Goal: Information Seeking & Learning: Learn about a topic

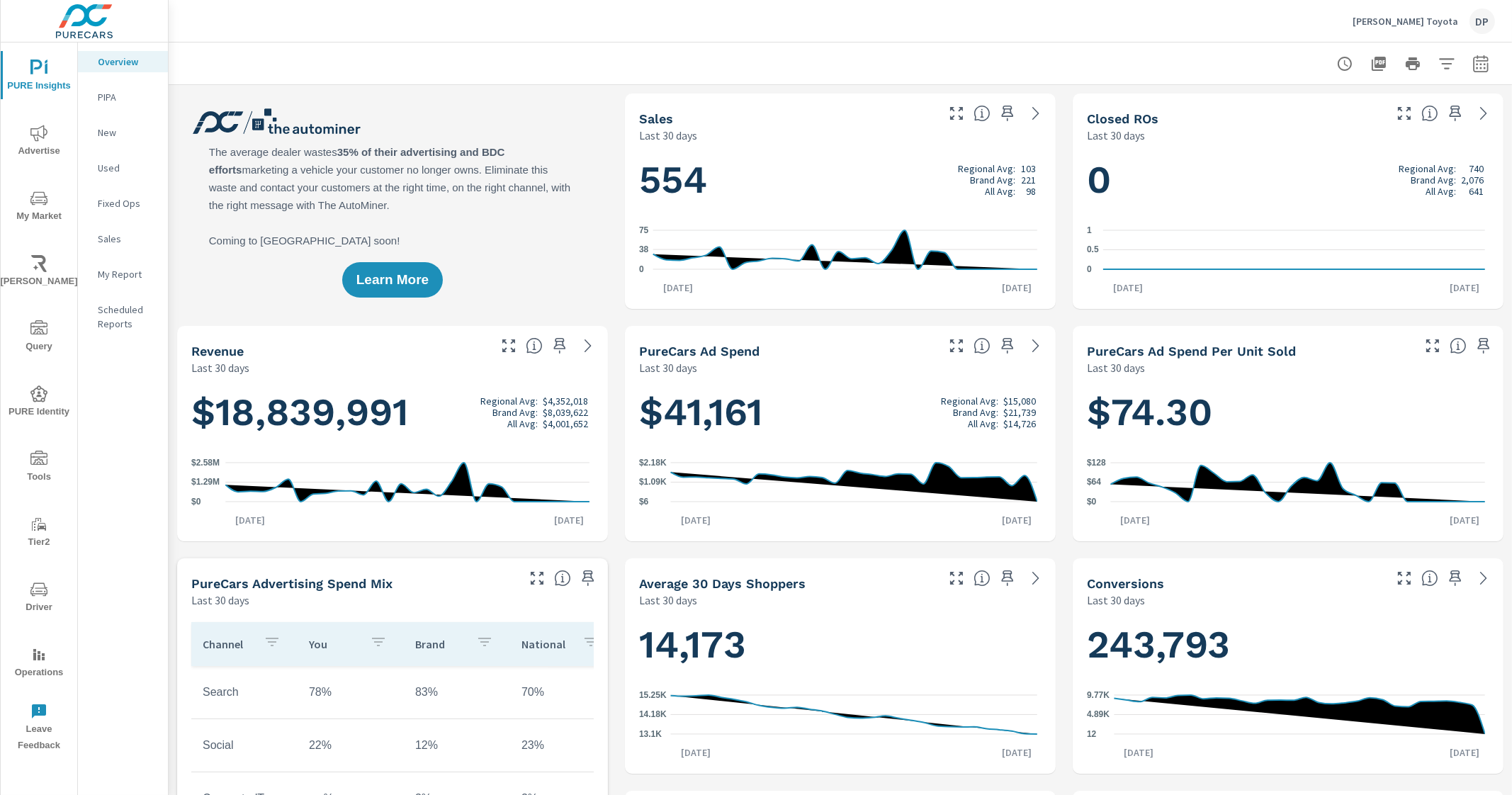
click at [35, 194] on icon "nav menu" at bounding box center [39, 198] width 17 height 17
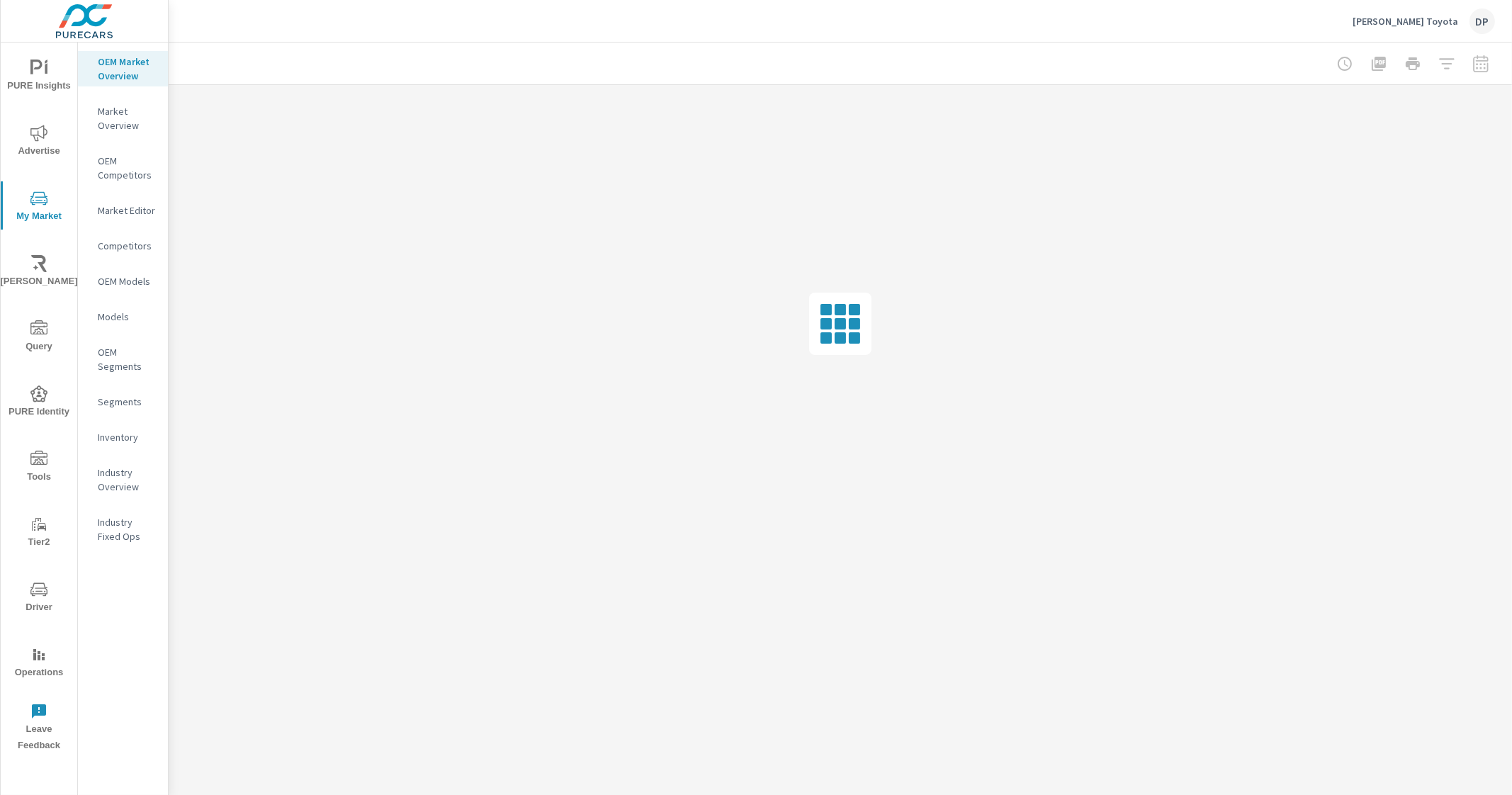
click at [110, 359] on p "OEM Segments" at bounding box center [127, 358] width 59 height 28
click at [118, 408] on p "Segments" at bounding box center [127, 402] width 59 height 15
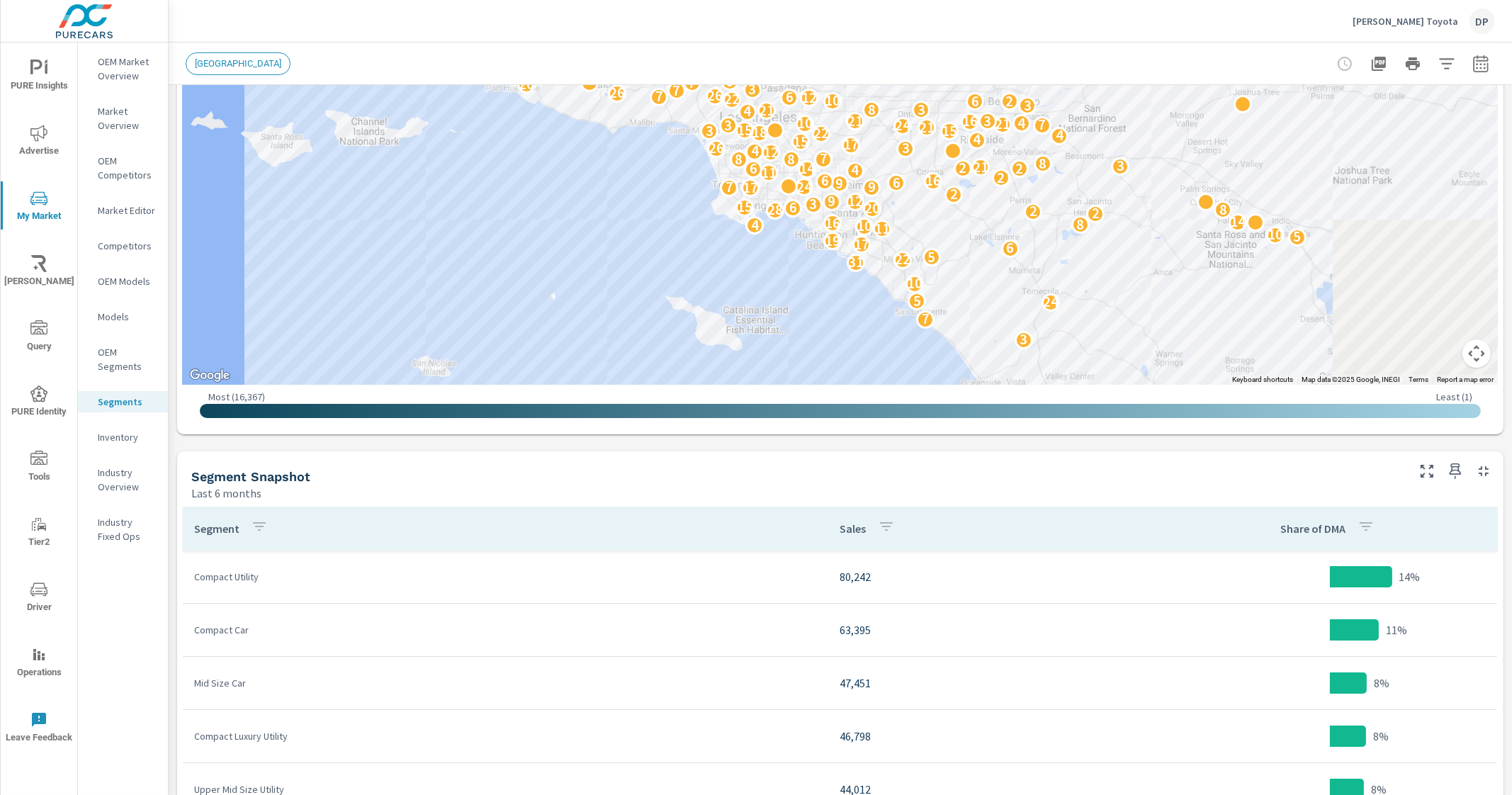
scroll to position [354, 0]
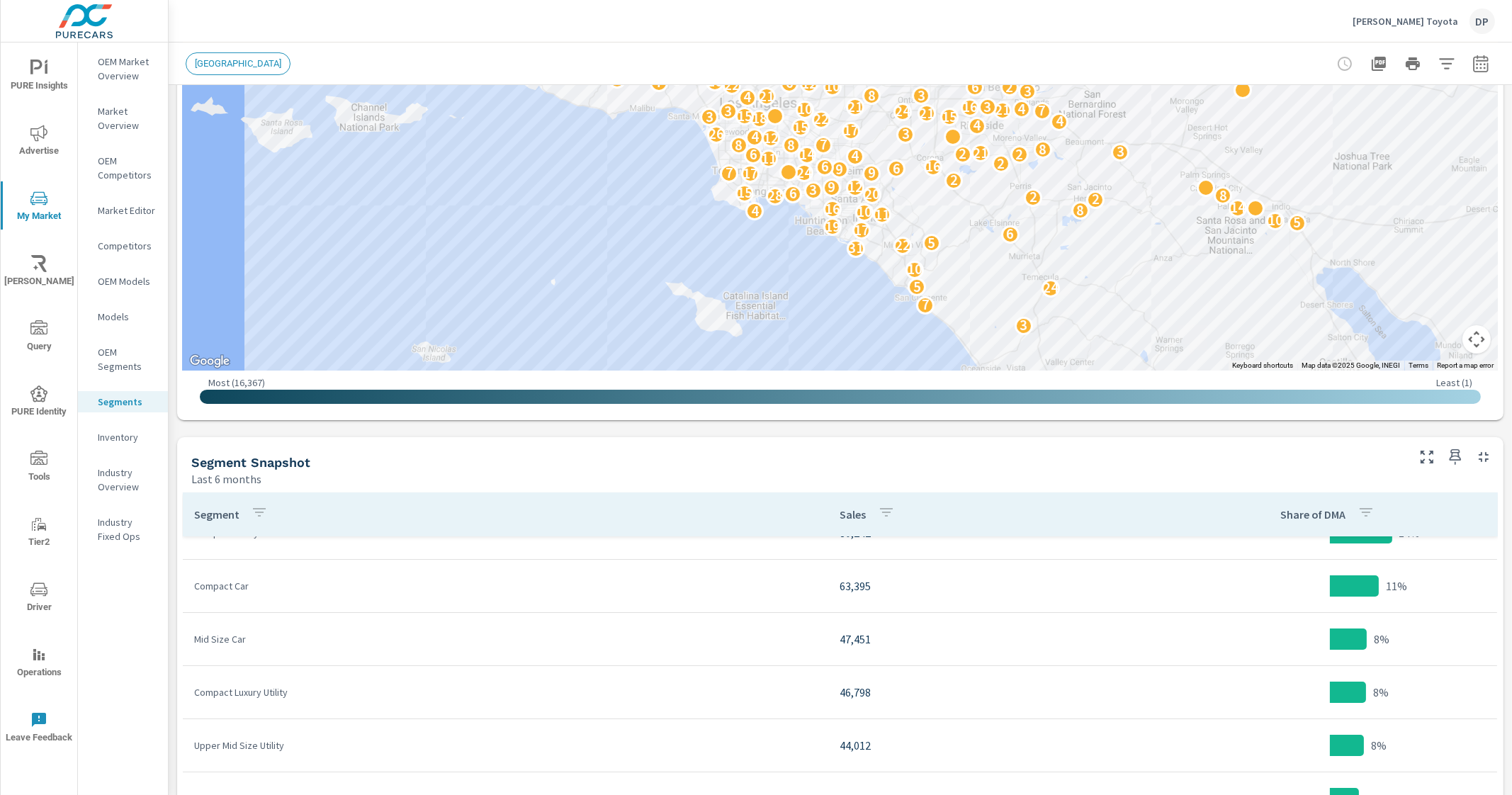
scroll to position [266, 0]
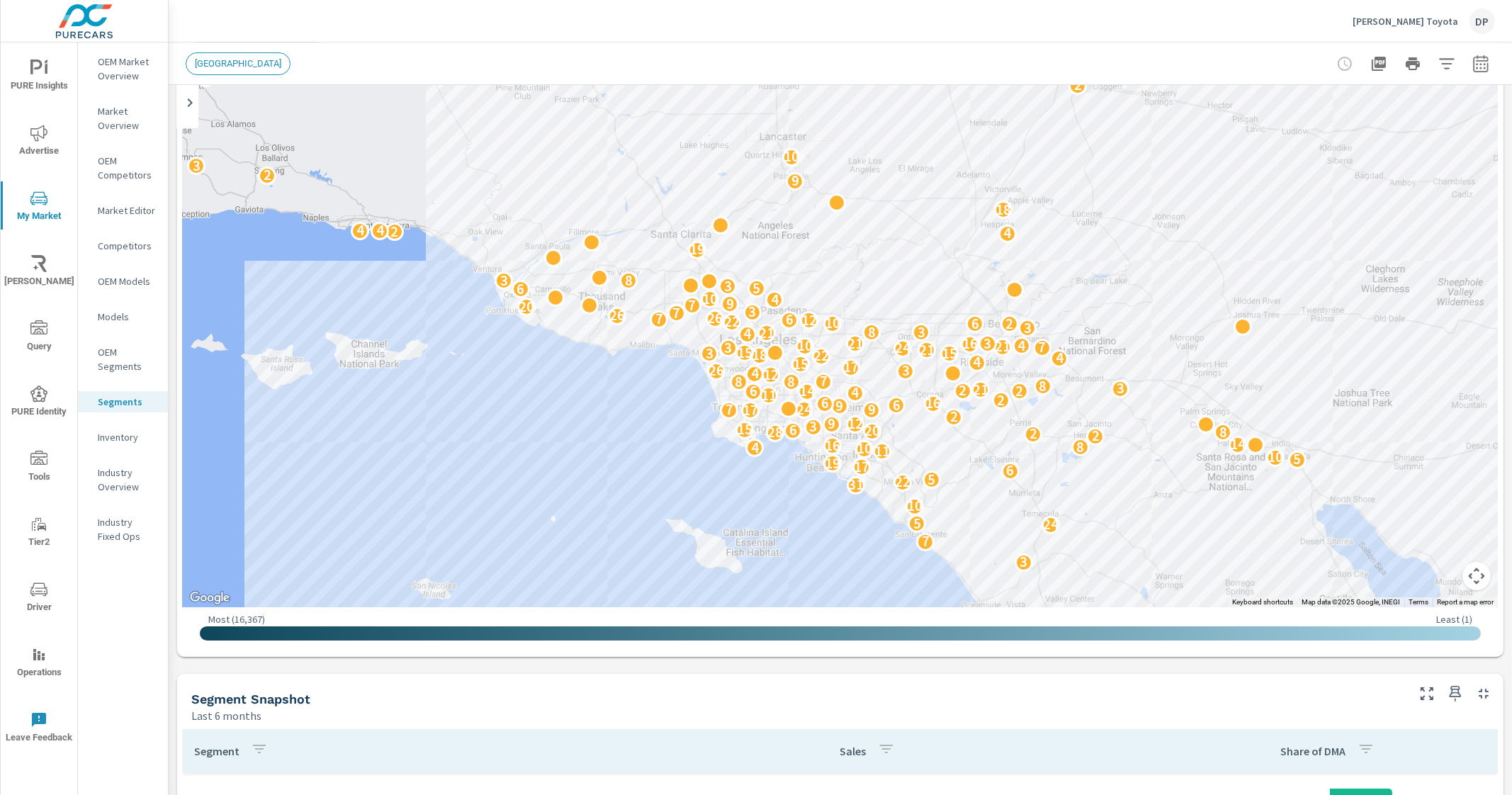
scroll to position [88, 0]
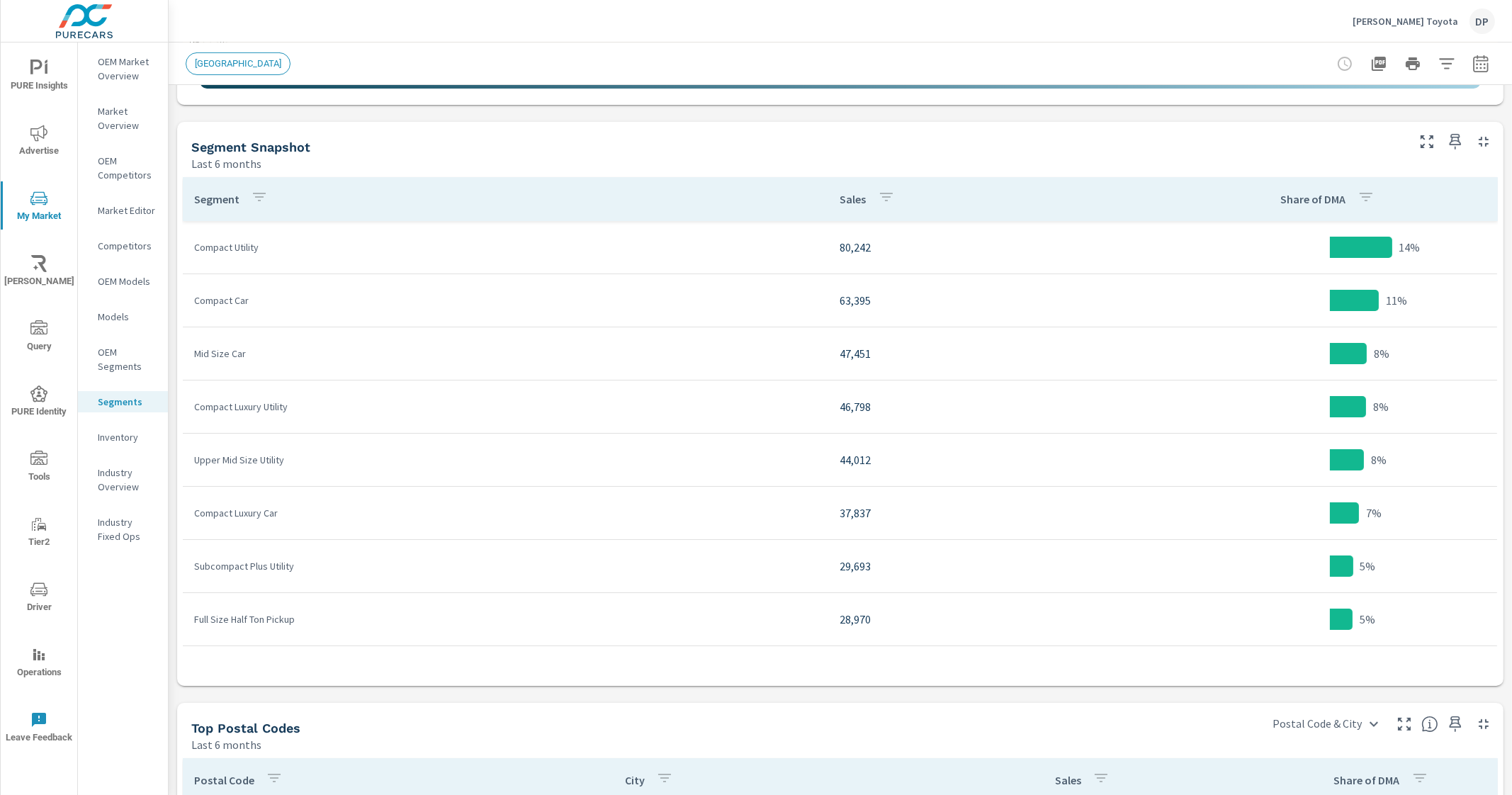
scroll to position [681, 0]
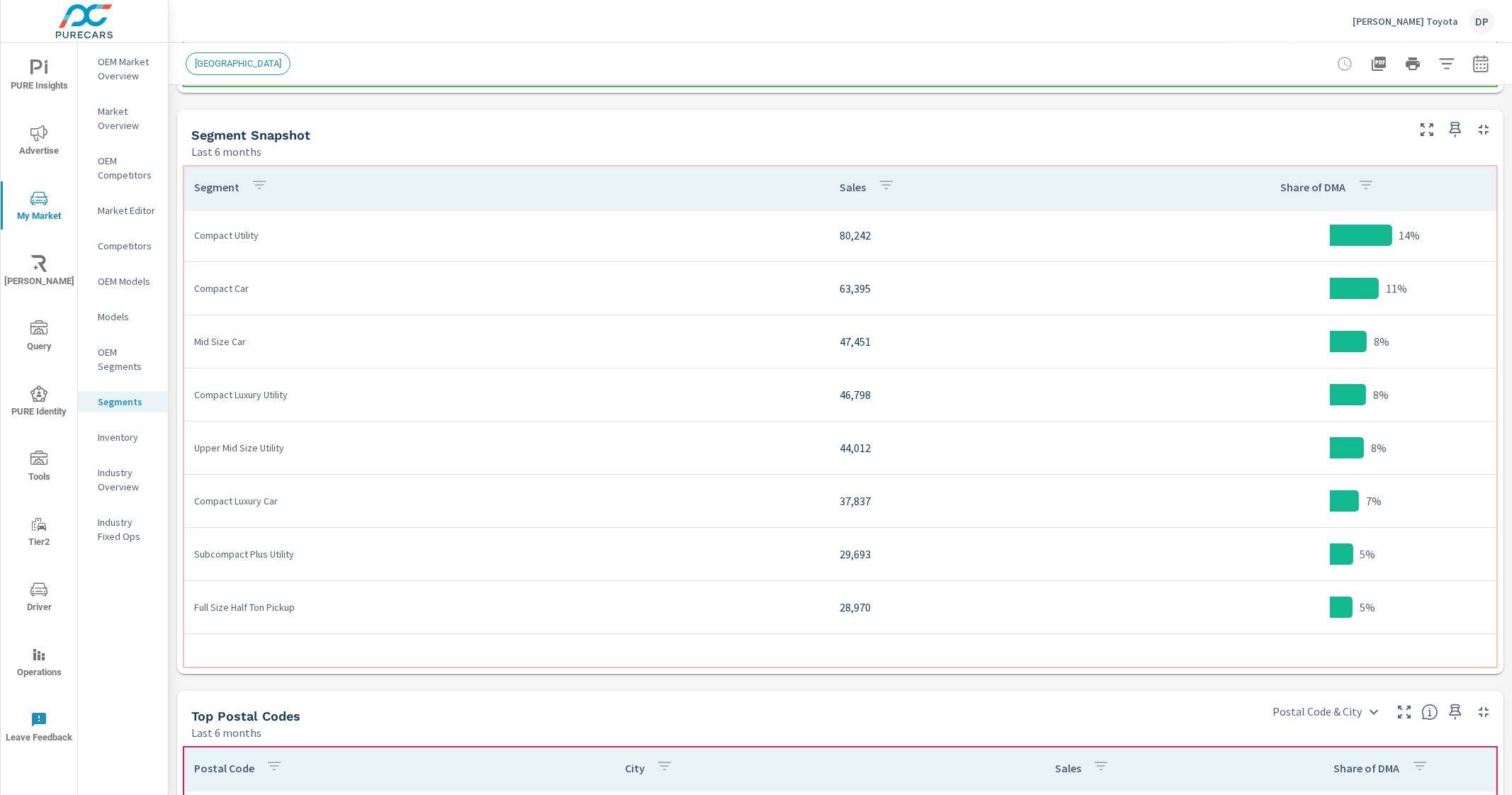
click at [795, 182] on th "Segment" at bounding box center [506, 187] width 646 height 44
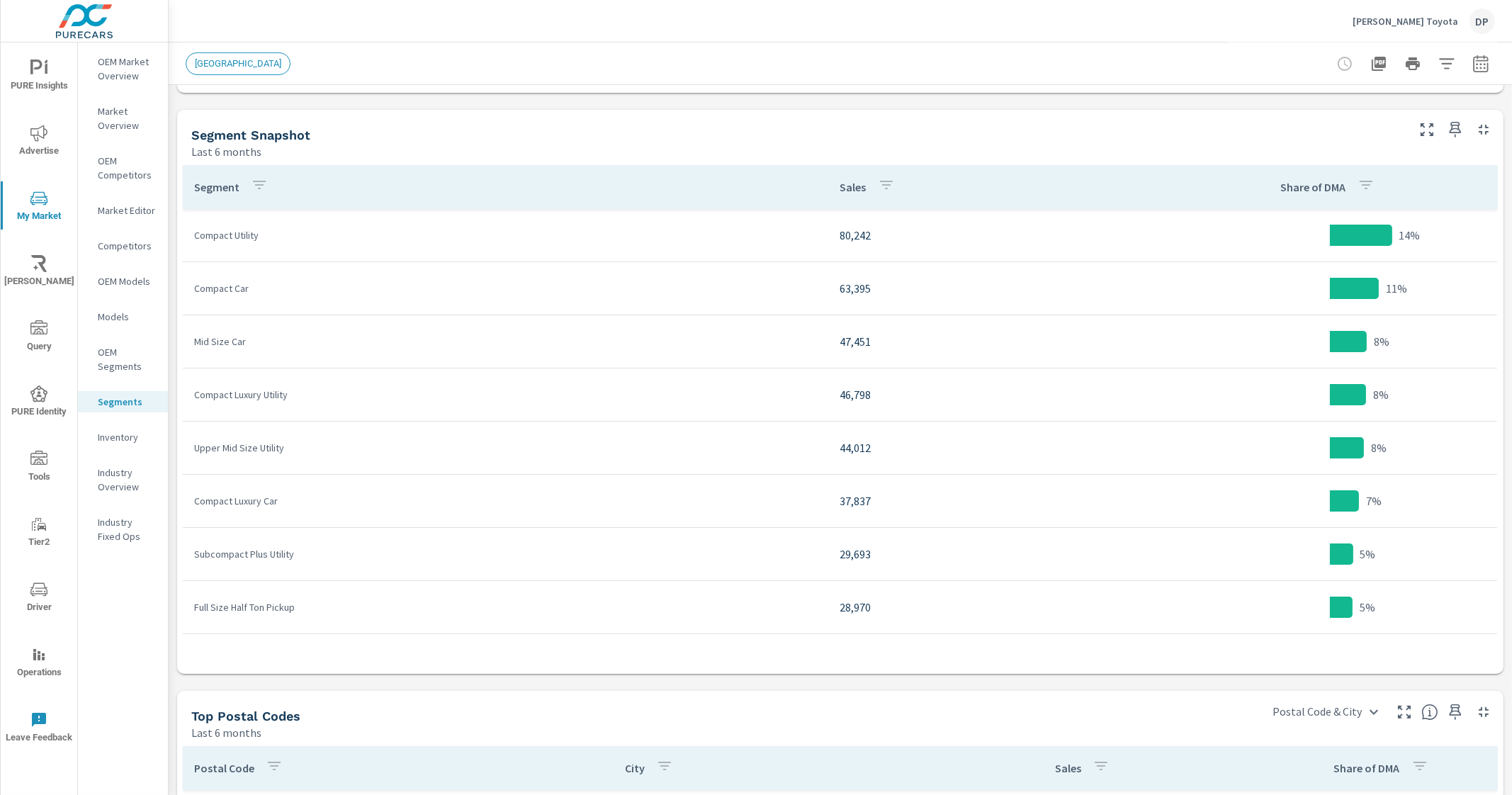
click at [746, 56] on div "[GEOGRAPHIC_DATA]" at bounding box center [741, 64] width 1111 height 23
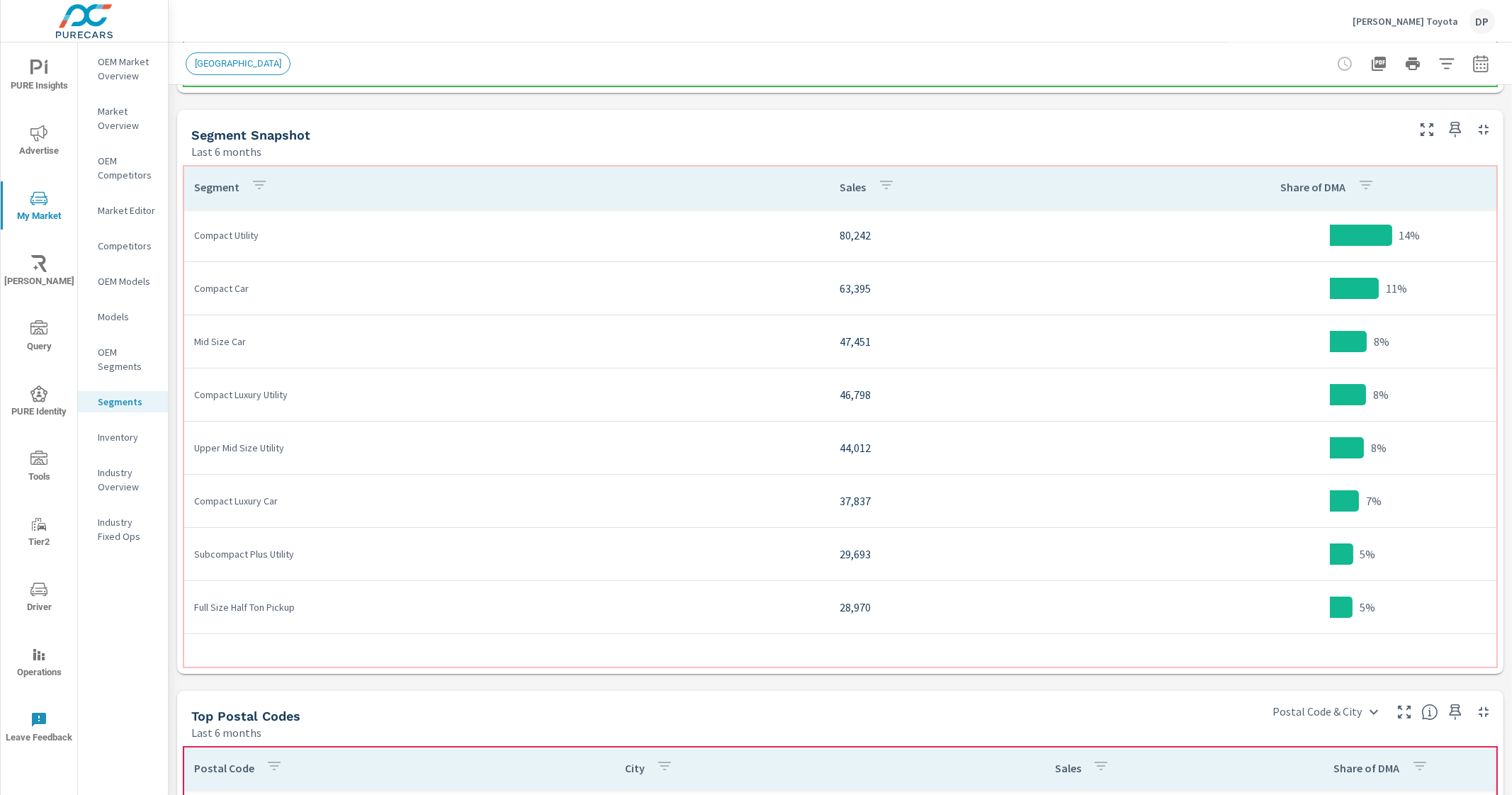
click at [501, 191] on th "Segment" at bounding box center [506, 187] width 646 height 44
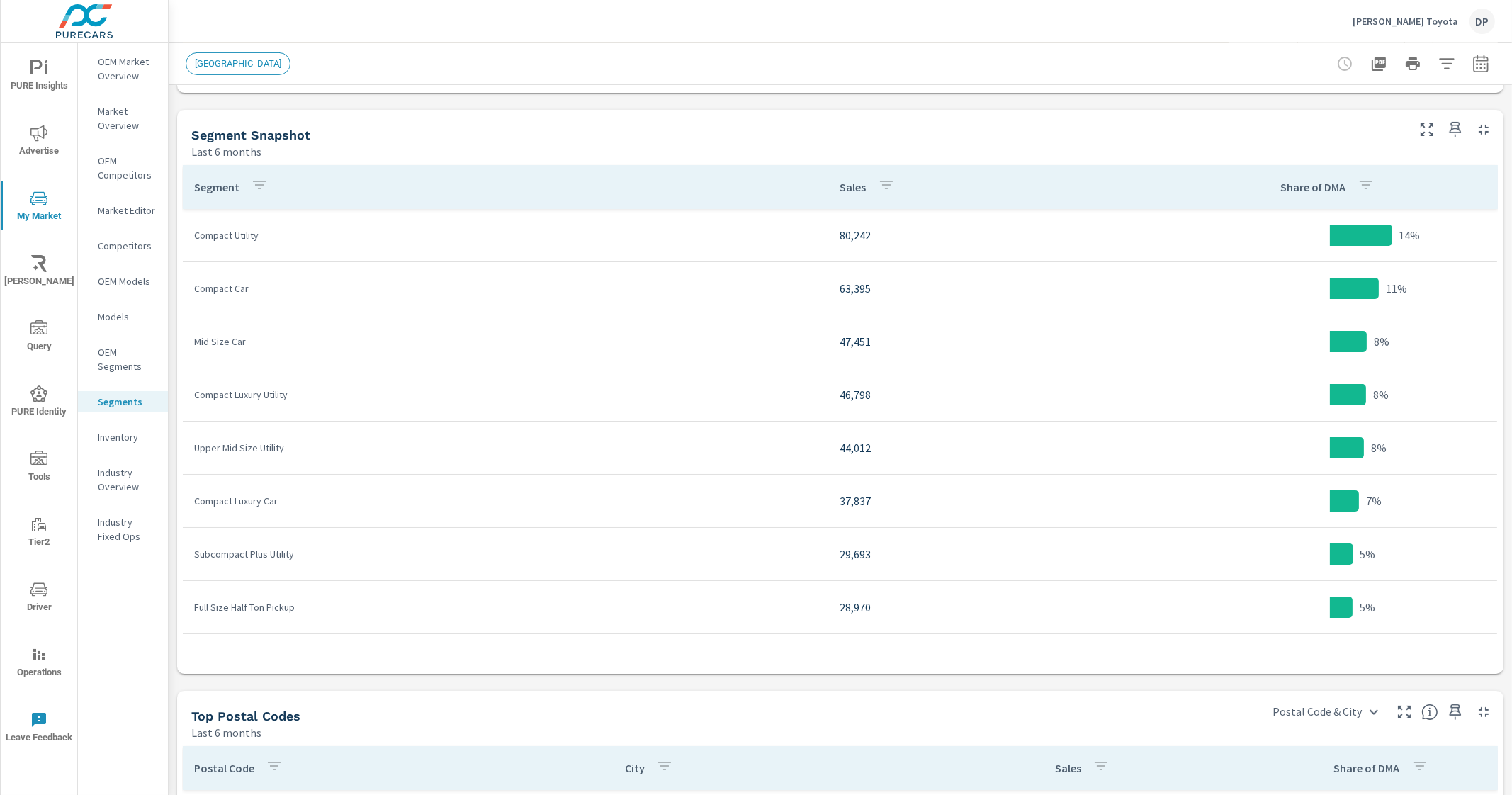
click at [941, 127] on div "Segment Snapshot" at bounding box center [797, 135] width 1213 height 16
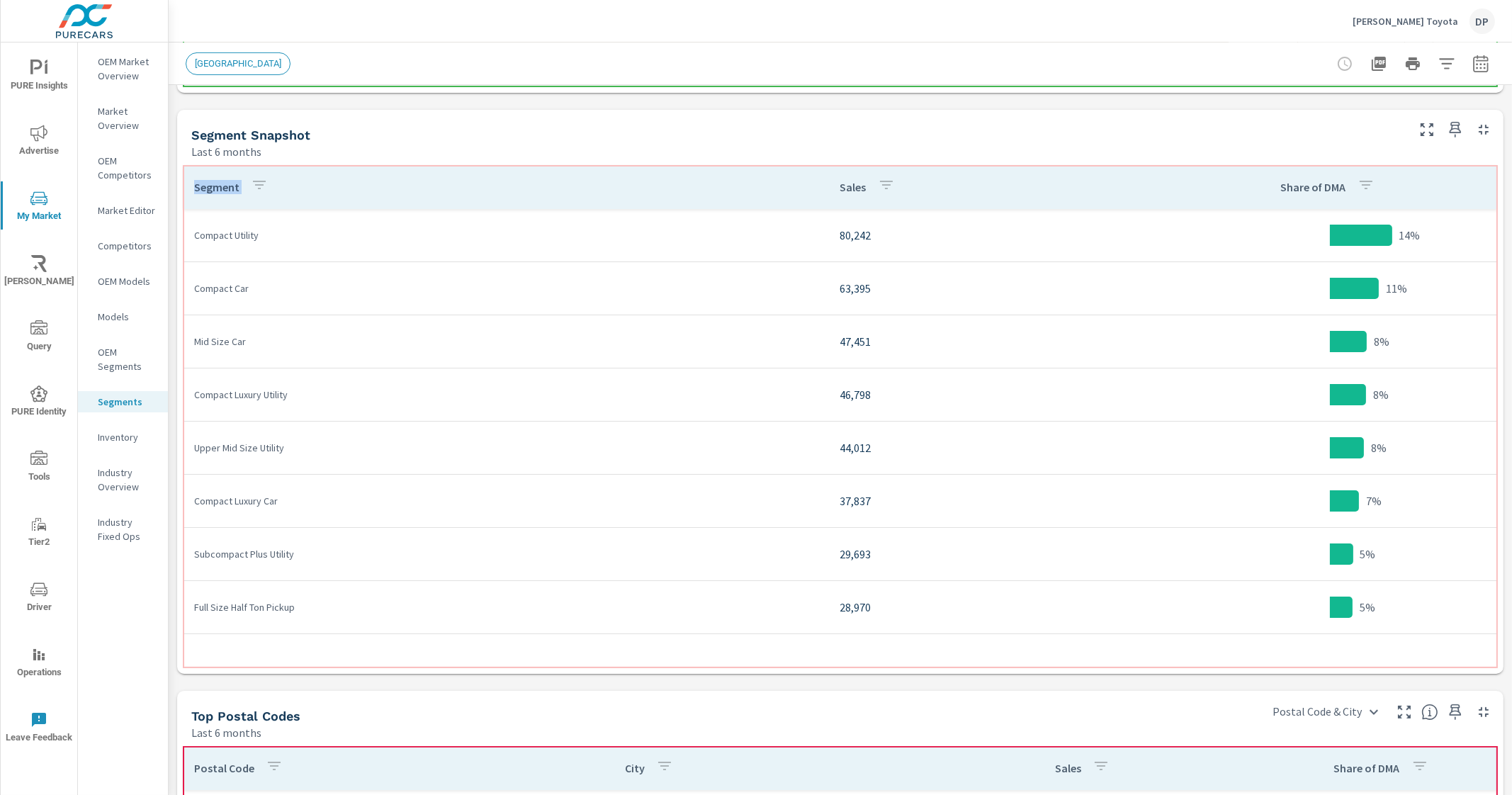
click at [602, 180] on th "Segment" at bounding box center [506, 187] width 646 height 44
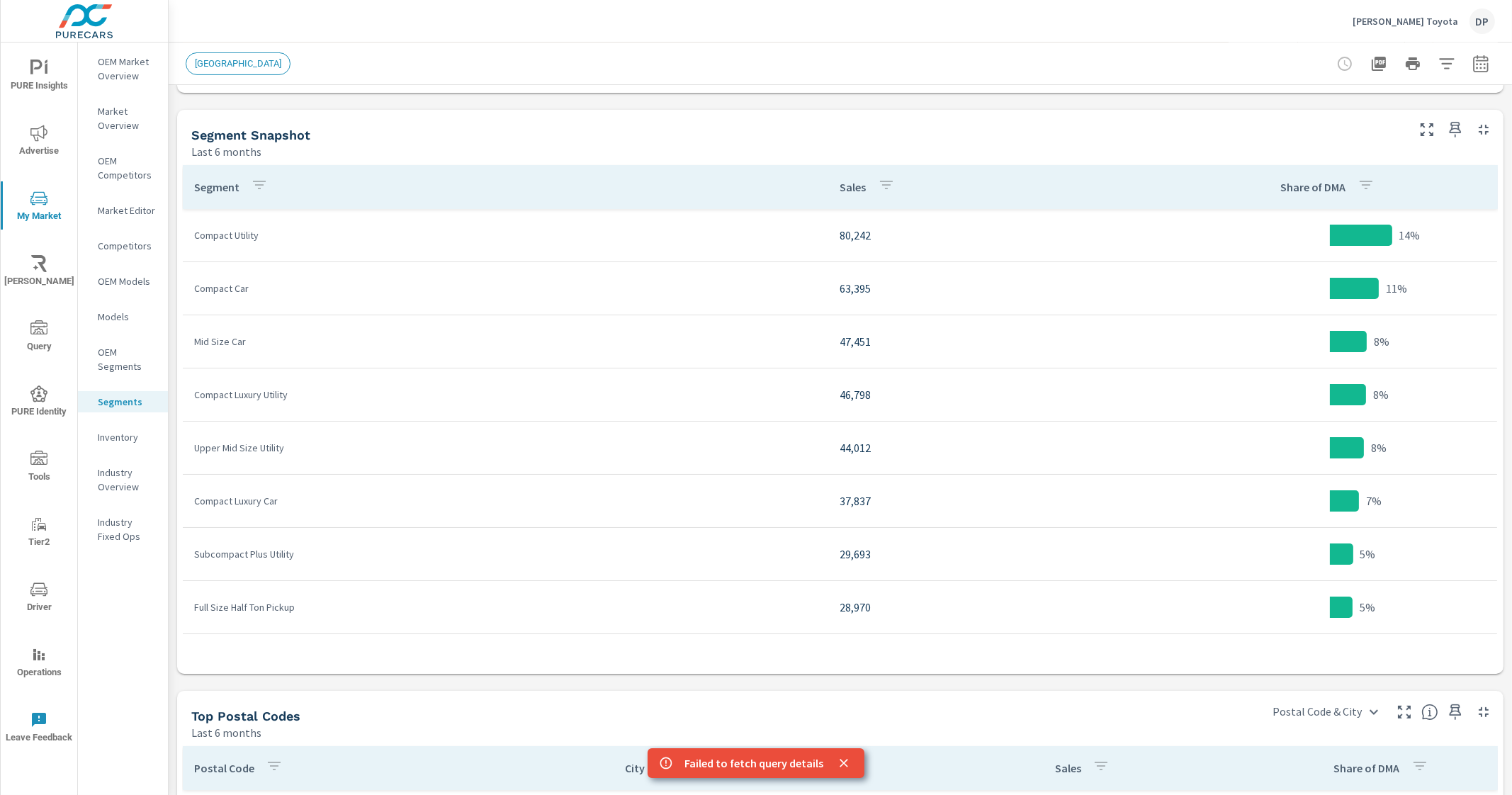
click at [849, 679] on div "Top Segments Last 6 months ← Move left → Move right ↑ Move up ↓ Move down + Zoo…" at bounding box center [839, 334] width 1343 height 1860
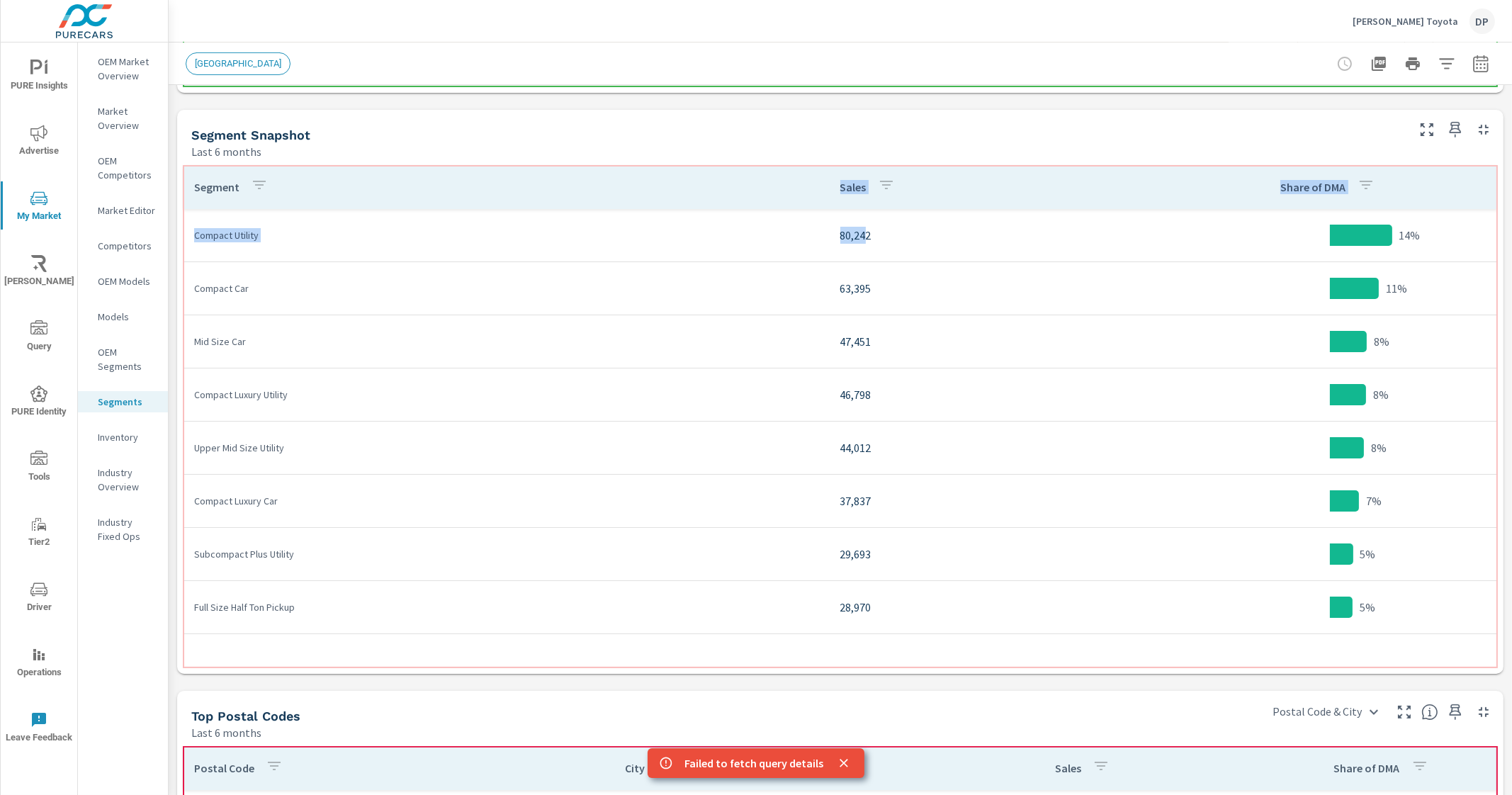
click at [544, 191] on th "Segment" at bounding box center [506, 187] width 646 height 44
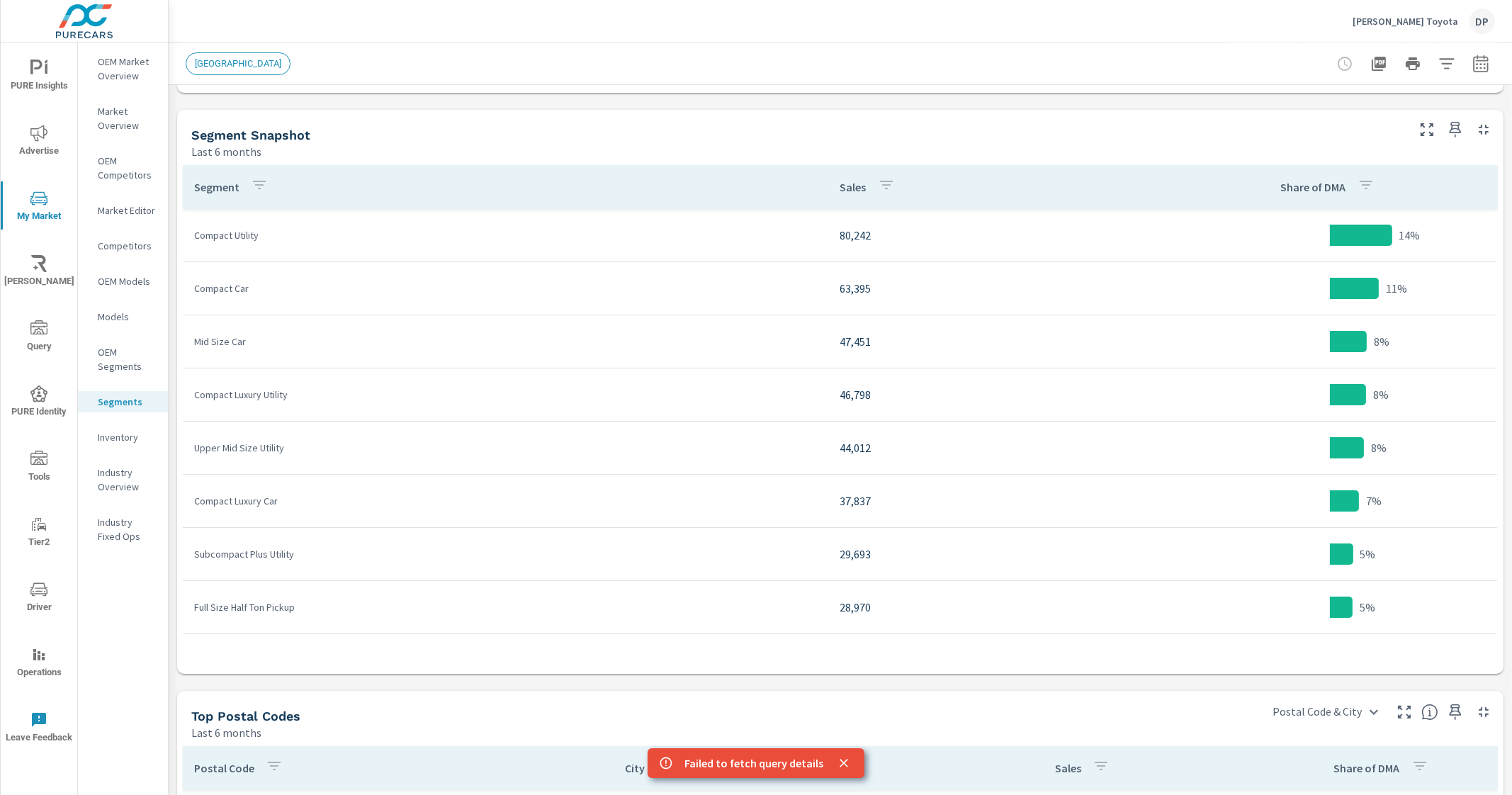
click at [770, 129] on div "Segment Snapshot" at bounding box center [797, 135] width 1213 height 16
